Goal: Task Accomplishment & Management: Use online tool/utility

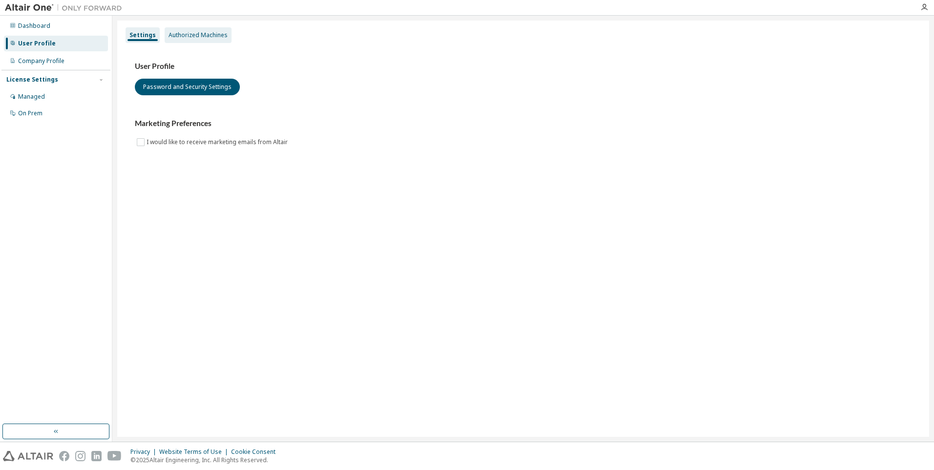
click at [211, 34] on div "Authorized Machines" at bounding box center [198, 35] width 59 height 8
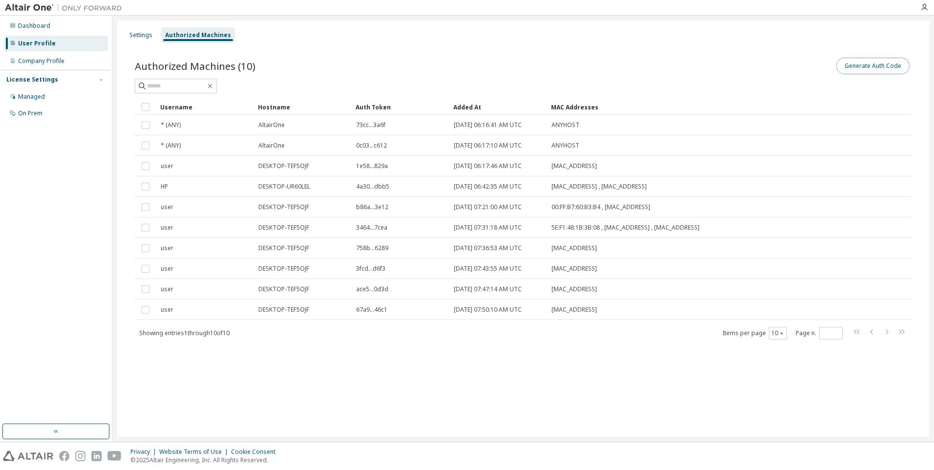
click at [873, 66] on button "Generate Auth Code" at bounding box center [873, 66] width 73 height 17
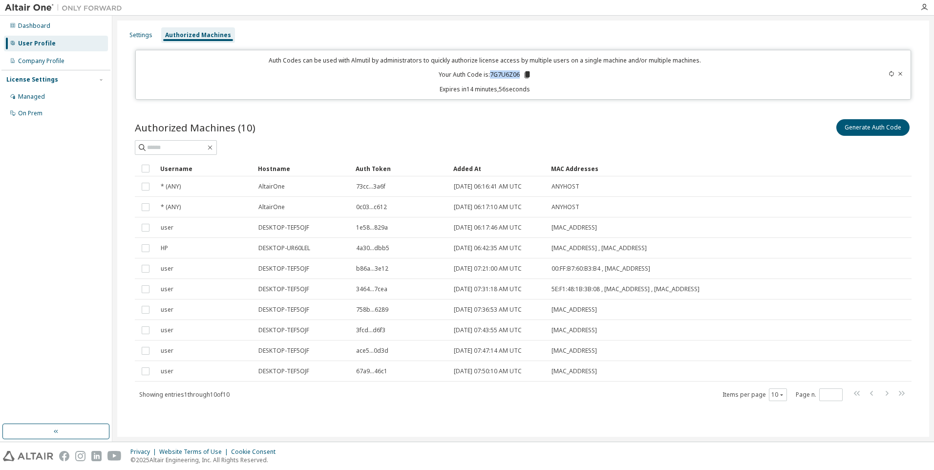
drag, startPoint x: 491, startPoint y: 74, endPoint x: 518, endPoint y: 72, distance: 27.4
click at [518, 72] on p "Your Auth Code is: 7G7U6Z06" at bounding box center [485, 74] width 93 height 9
copy p "7G7U6Z06"
click at [924, 7] on icon "button" at bounding box center [925, 7] width 8 height 8
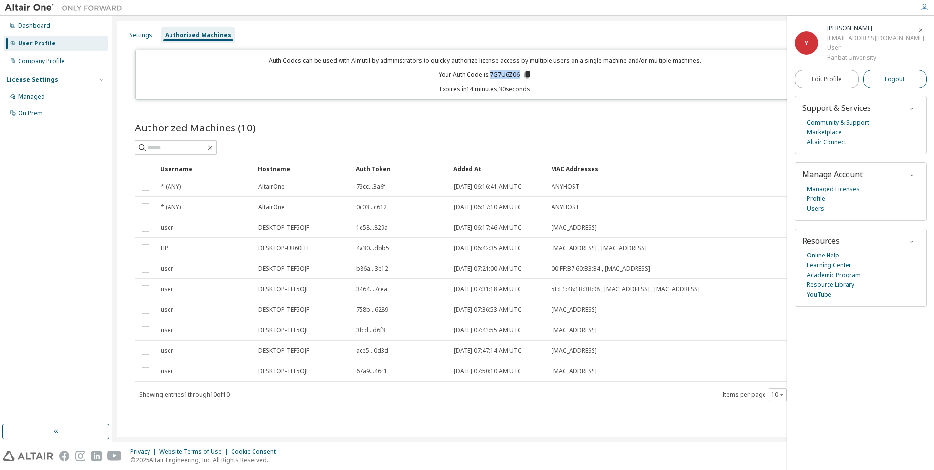
click at [909, 81] on button "Logout" at bounding box center [895, 79] width 64 height 19
